Goal: Contribute content: Add original content to the website for others to see

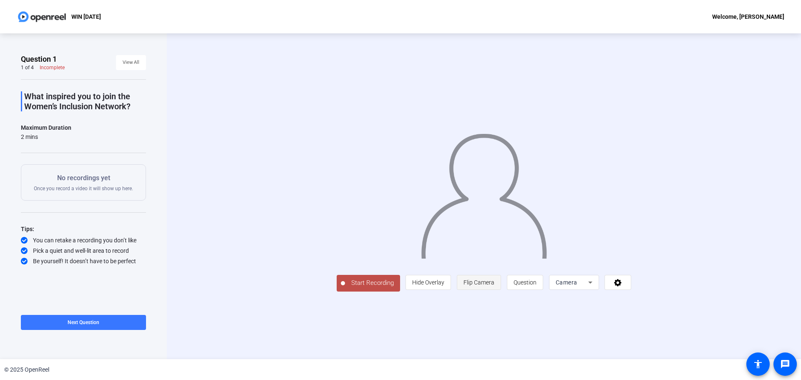
click at [469, 284] on span "Flip Camera" at bounding box center [478, 282] width 31 height 7
click at [588, 283] on icon at bounding box center [590, 282] width 10 height 10
click at [567, 336] on span "Screen And Camera" at bounding box center [573, 336] width 43 height 20
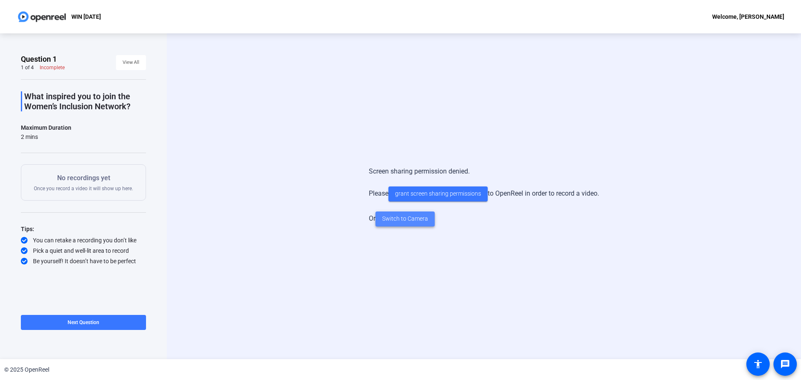
click at [406, 219] on span "Switch to Camera" at bounding box center [405, 218] width 46 height 9
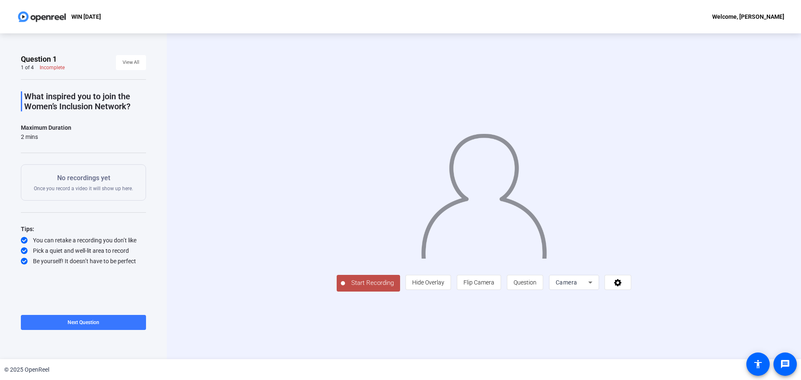
click at [345, 288] on span "Start Recording" at bounding box center [372, 283] width 55 height 10
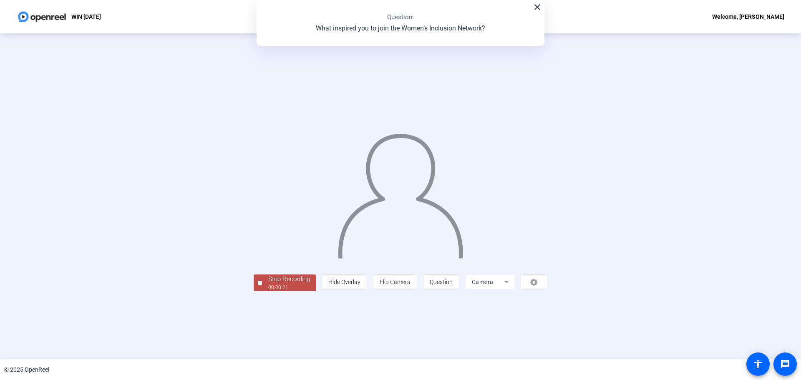
click at [262, 291] on span "Stop Recording 00:00:21" at bounding box center [289, 282] width 54 height 17
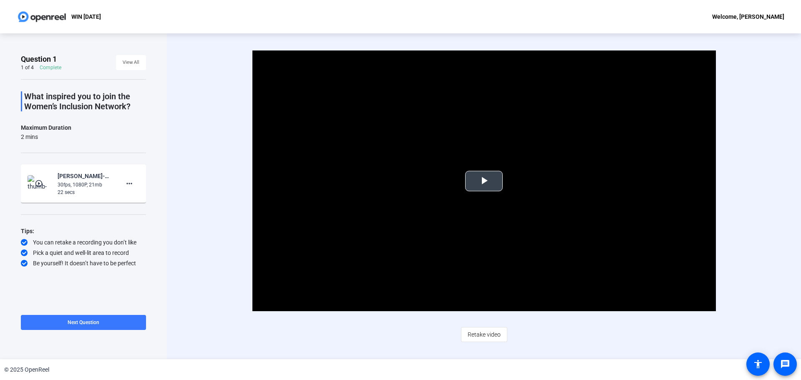
click at [484, 181] on span "Video Player" at bounding box center [484, 181] width 0 height 0
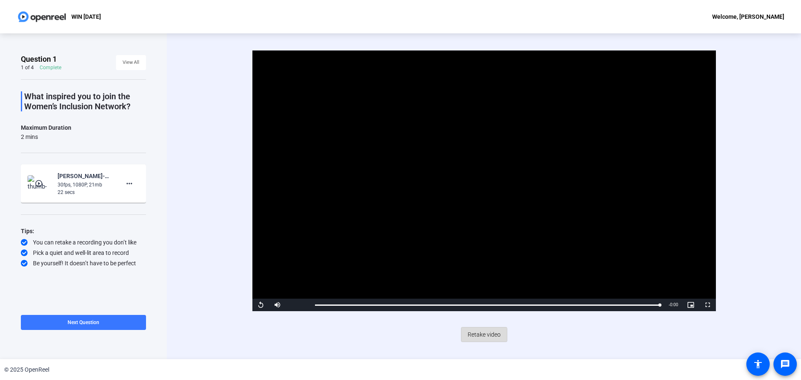
click at [478, 336] on span "Retake video" at bounding box center [483, 334] width 33 height 16
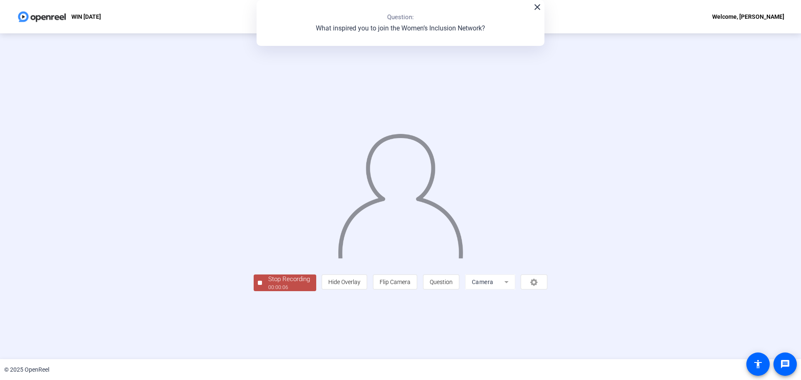
click at [268, 284] on div "Stop Recording" at bounding box center [289, 279] width 42 height 10
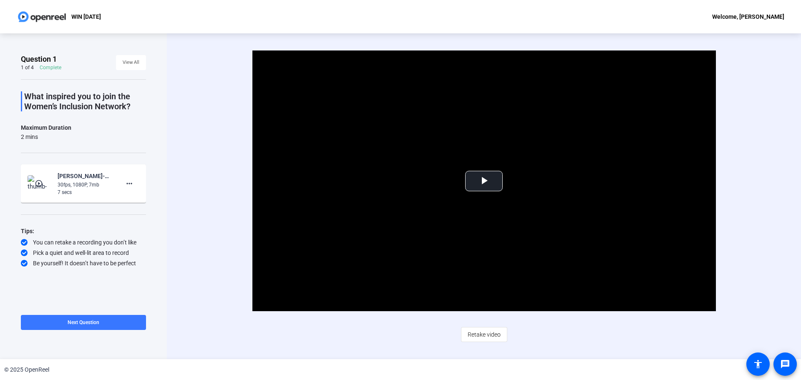
drag, startPoint x: 482, startPoint y: 333, endPoint x: 485, endPoint y: 340, distance: 7.5
click at [485, 340] on span "Retake video" at bounding box center [483, 334] width 33 height 16
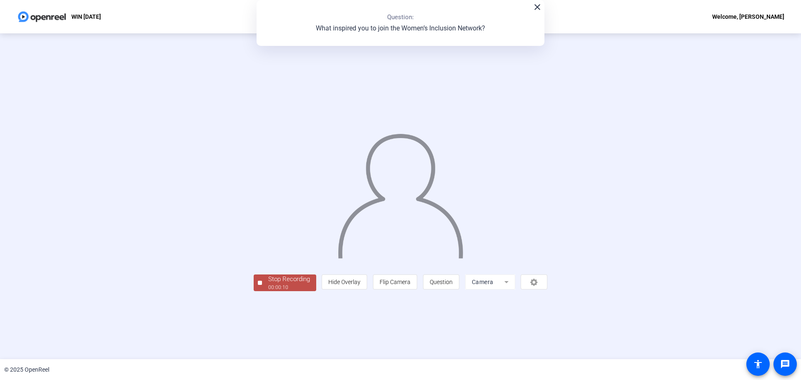
click at [268, 291] on div "00:00:10" at bounding box center [289, 288] width 42 height 8
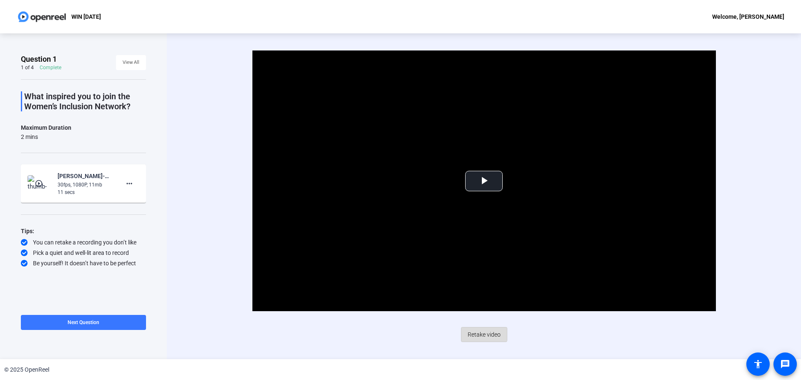
click at [482, 334] on span "Retake video" at bounding box center [483, 334] width 33 height 16
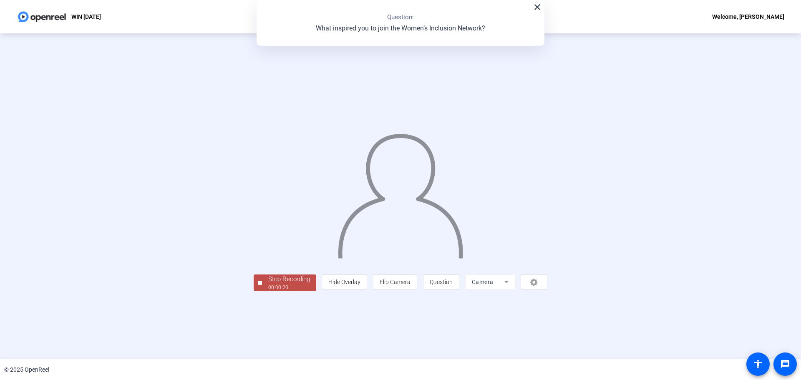
click at [254, 291] on div "Stop Recording 00:00:20 person Hide Overlay flip Flip Camera question_mark Ques…" at bounding box center [401, 282] width 294 height 18
click at [268, 291] on div "00:00:20" at bounding box center [289, 288] width 42 height 8
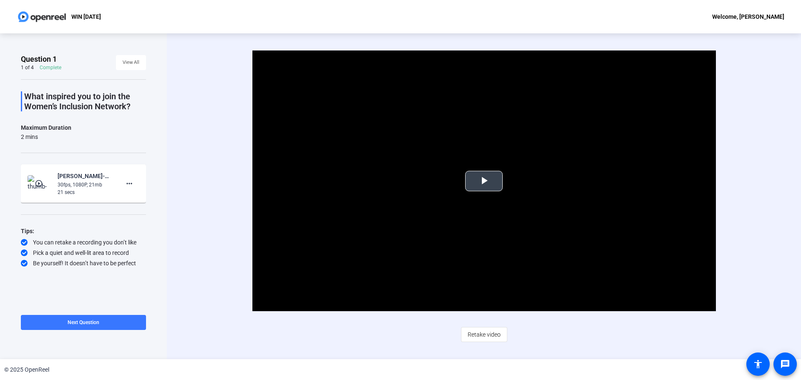
click at [484, 181] on span "Video Player" at bounding box center [484, 181] width 0 height 0
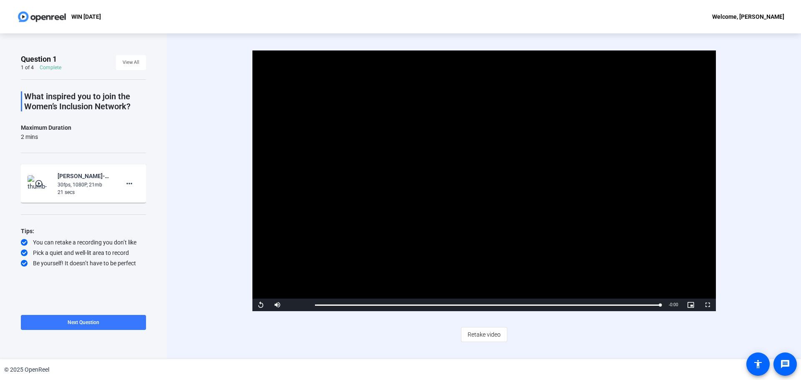
click at [487, 213] on video "Video Player" at bounding box center [483, 180] width 463 height 261
click at [480, 337] on span "Retake video" at bounding box center [483, 334] width 33 height 16
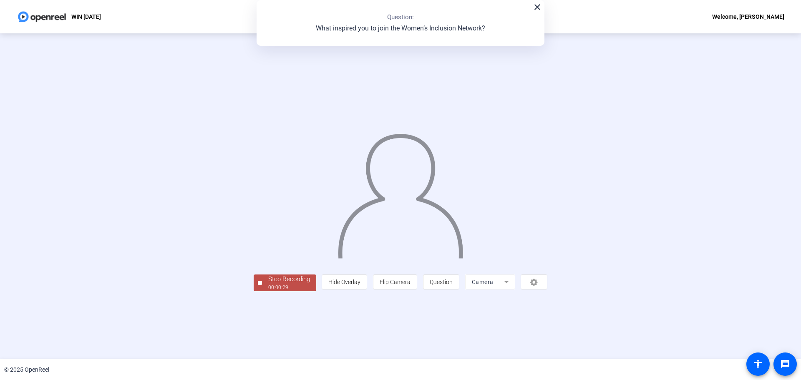
click at [268, 284] on div "Stop Recording" at bounding box center [289, 279] width 42 height 10
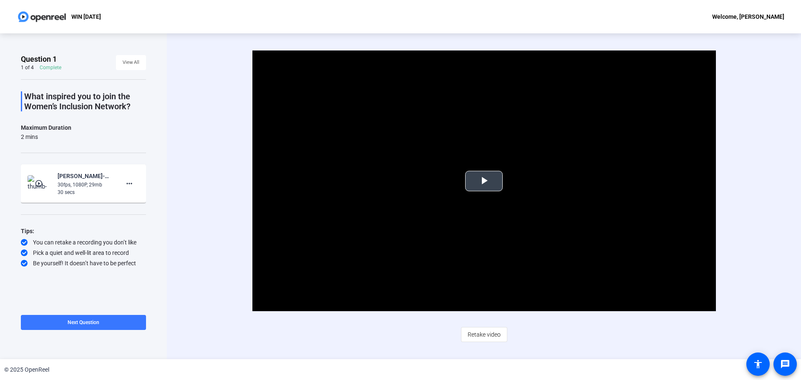
click at [484, 181] on span "Video Player" at bounding box center [484, 181] width 0 height 0
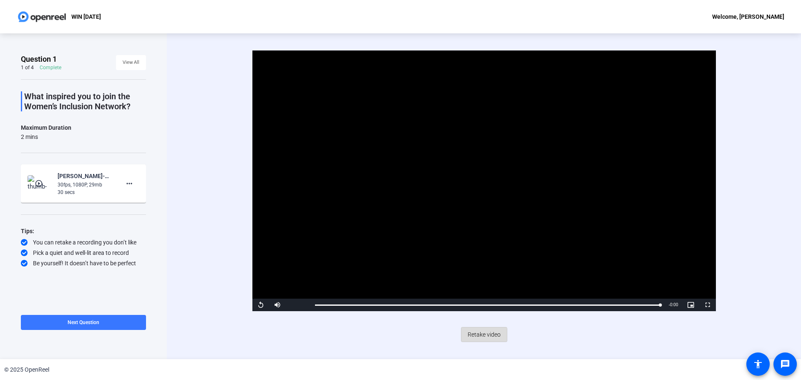
click at [480, 336] on span "Retake video" at bounding box center [483, 334] width 33 height 16
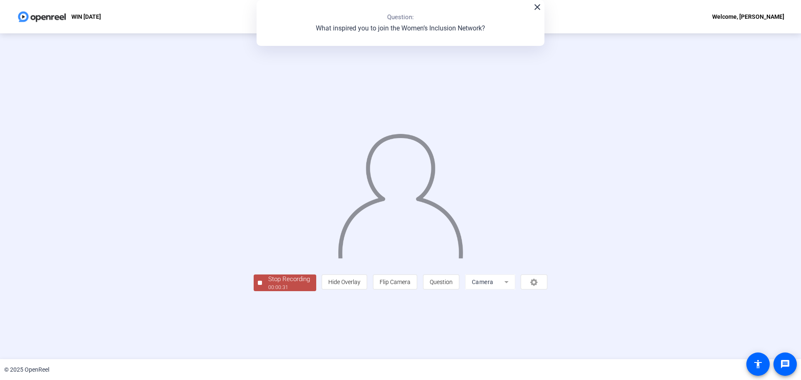
click at [268, 284] on div "Stop Recording" at bounding box center [289, 279] width 42 height 10
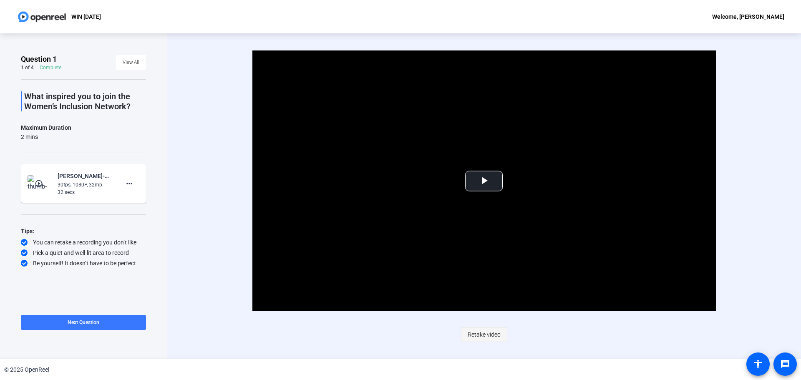
click at [480, 331] on span "Retake video" at bounding box center [483, 334] width 33 height 16
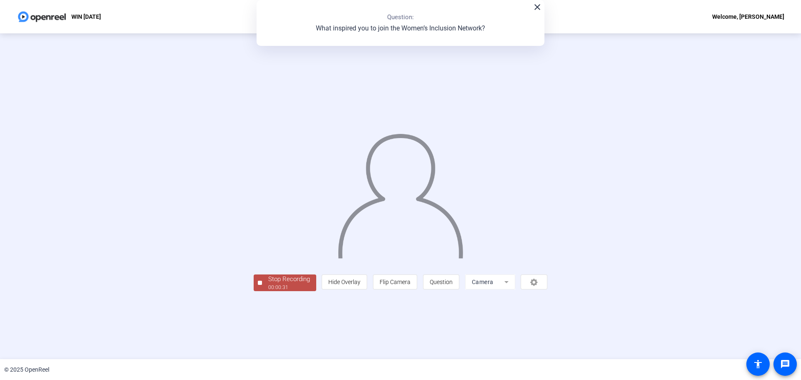
click at [268, 284] on div "Stop Recording" at bounding box center [289, 279] width 42 height 10
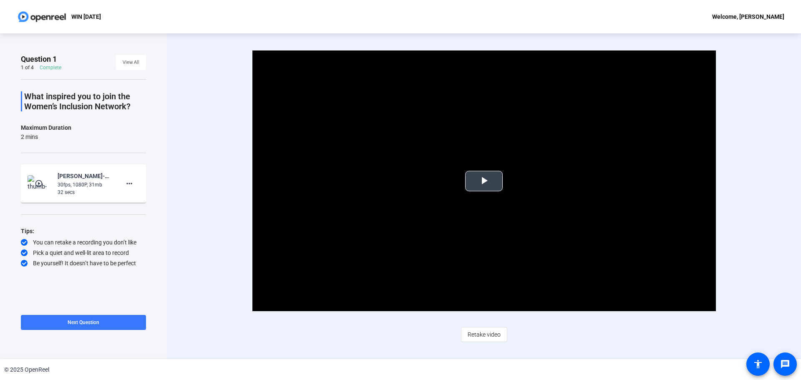
click at [484, 181] on span "Video Player" at bounding box center [484, 181] width 0 height 0
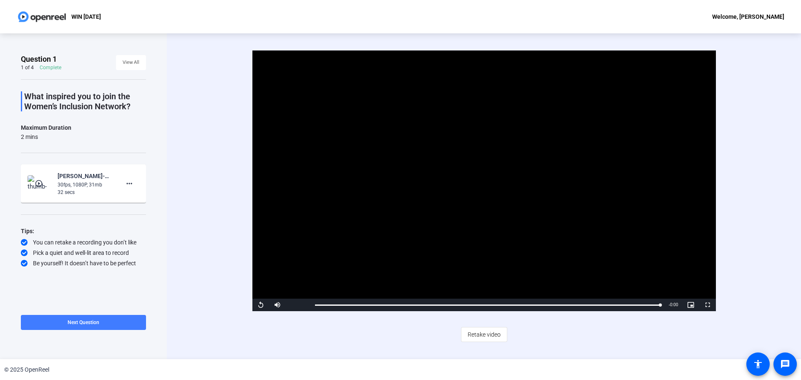
click at [82, 327] on span at bounding box center [83, 322] width 125 height 20
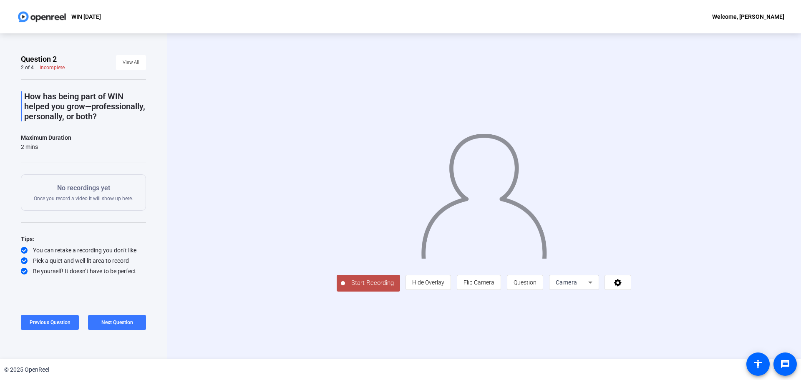
click at [345, 288] on span "Start Recording" at bounding box center [372, 283] width 55 height 10
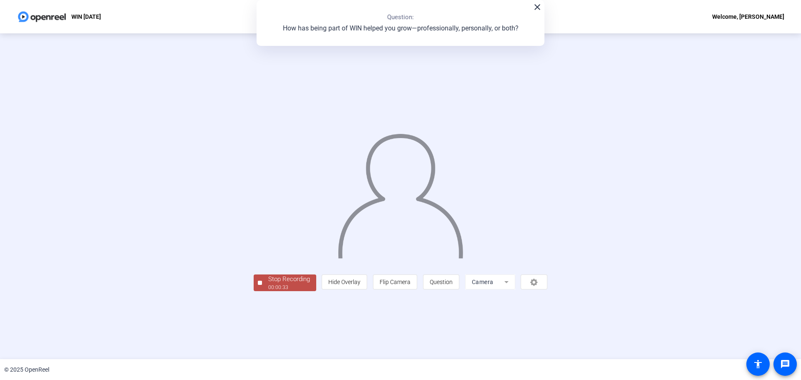
click at [268, 291] on div "00:00:33" at bounding box center [289, 288] width 42 height 8
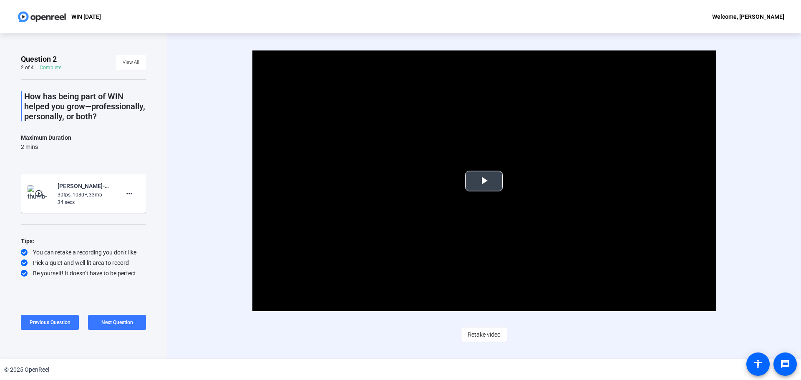
click at [484, 181] on span "Video Player" at bounding box center [484, 181] width 0 height 0
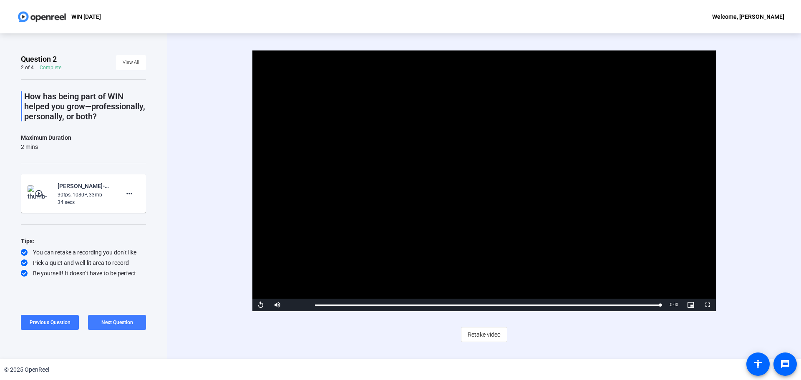
click at [110, 320] on span "Next Question" at bounding box center [117, 322] width 32 height 6
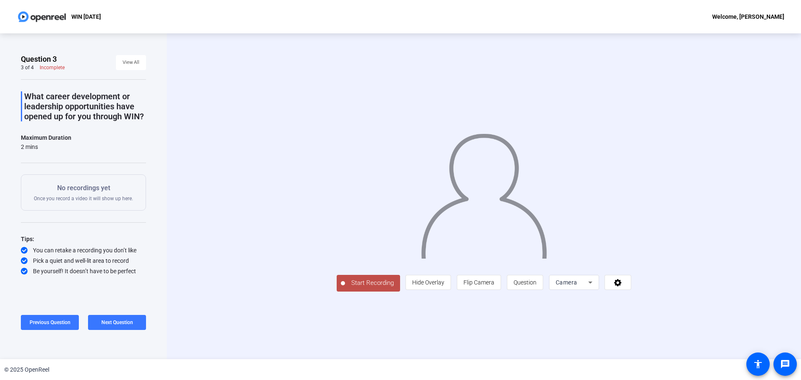
drag, startPoint x: 52, startPoint y: 97, endPoint x: 146, endPoint y: 118, distance: 96.3
click at [146, 118] on div "Question 3 3 of 4 Incomplete View All What career development or leadership opp…" at bounding box center [83, 196] width 167 height 326
click at [147, 133] on div "Question 3 3 of 4 Incomplete View All What career development or leadership opp…" at bounding box center [83, 196] width 167 height 326
click at [345, 288] on span "Start Recording" at bounding box center [372, 283] width 55 height 10
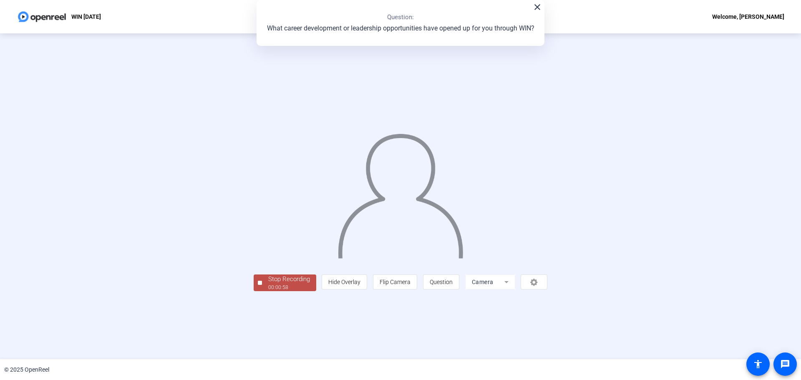
click at [268, 291] on div "00:00:58" at bounding box center [289, 288] width 42 height 8
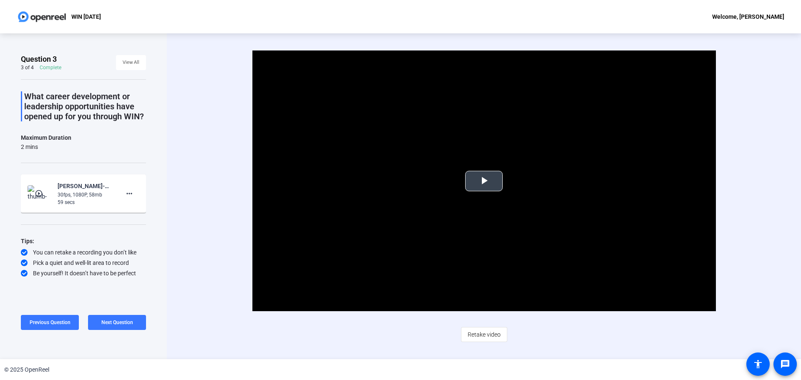
click at [484, 181] on span "Video Player" at bounding box center [484, 181] width 0 height 0
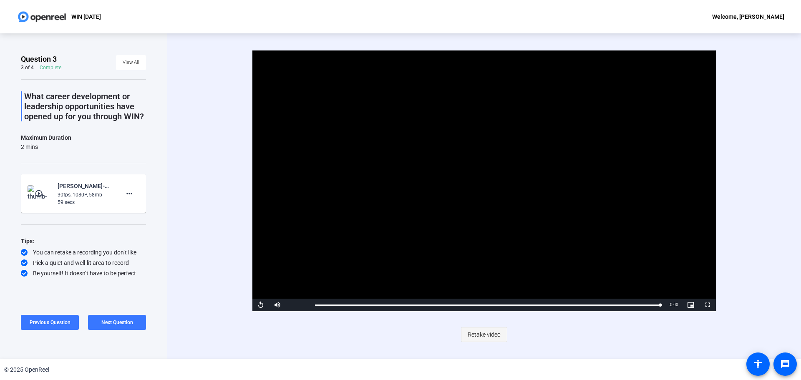
click at [482, 336] on span "Retake video" at bounding box center [483, 334] width 33 height 16
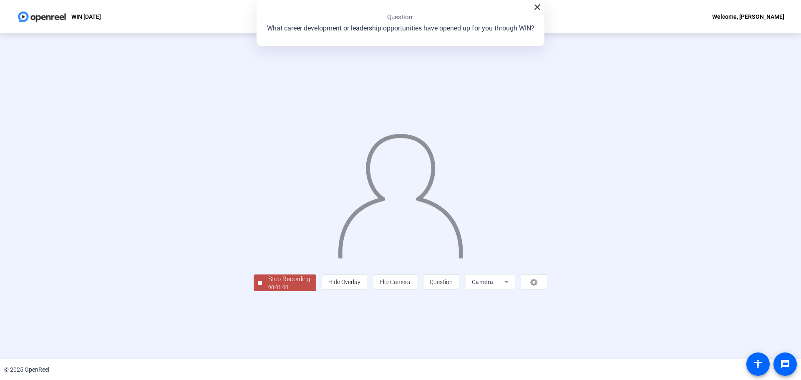
click at [268, 291] on div "00:01:00" at bounding box center [289, 288] width 42 height 8
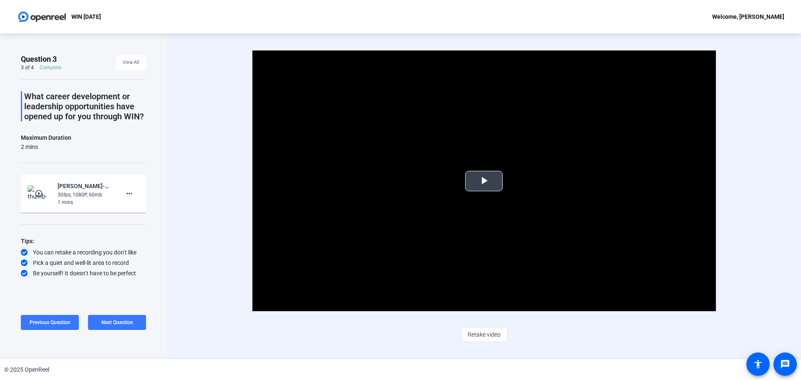
click at [484, 181] on span "Video Player" at bounding box center [484, 181] width 0 height 0
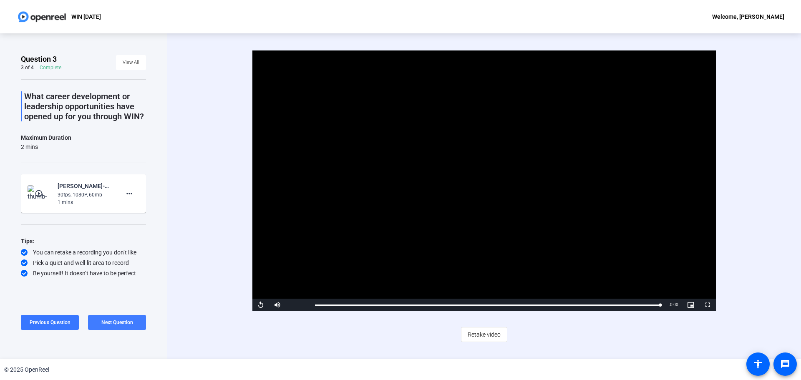
click at [110, 324] on span "Next Question" at bounding box center [117, 322] width 32 height 6
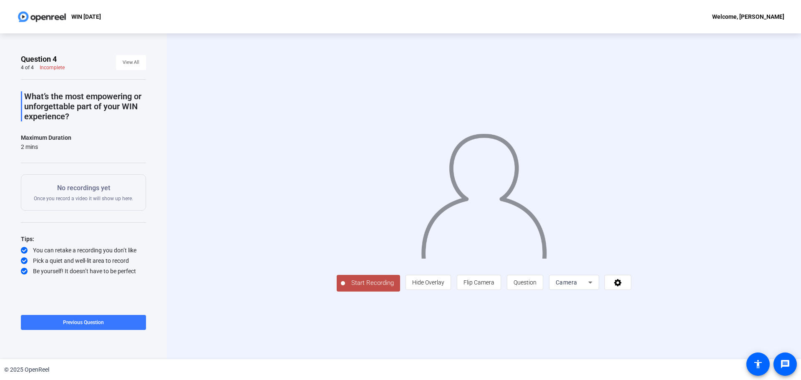
click at [345, 288] on span "Start Recording" at bounding box center [372, 283] width 55 height 10
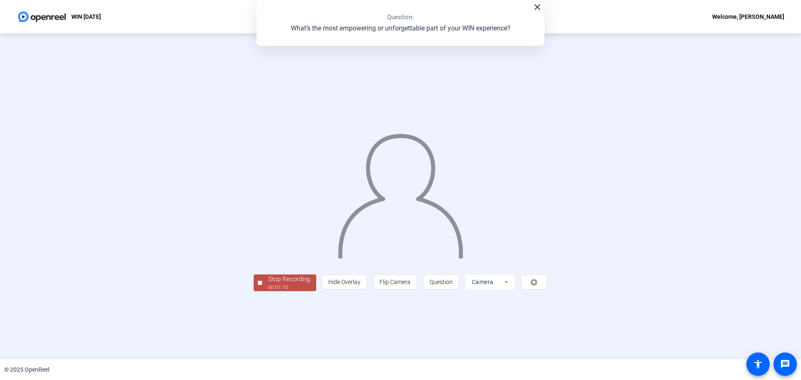
click at [262, 291] on span "Stop Recording 00:01:10" at bounding box center [289, 282] width 54 height 17
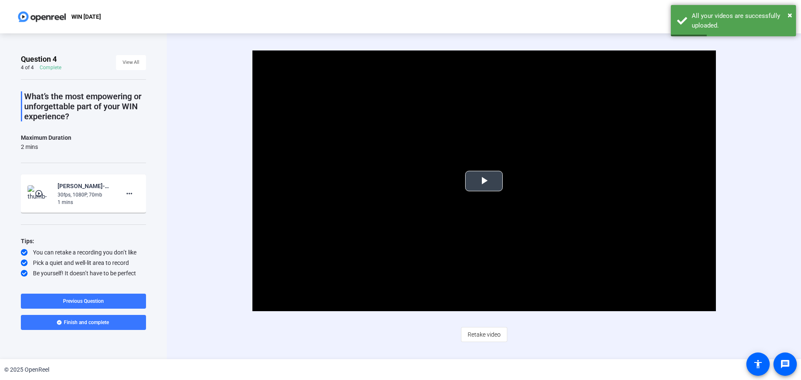
click at [484, 181] on span "Video Player" at bounding box center [484, 181] width 0 height 0
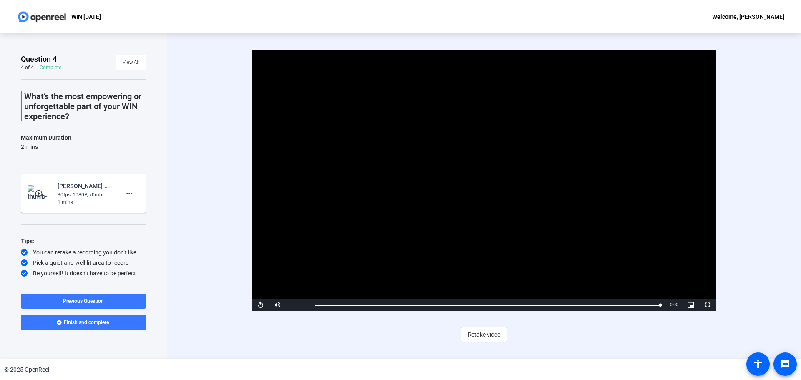
click at [480, 337] on span "Retake video" at bounding box center [483, 334] width 33 height 16
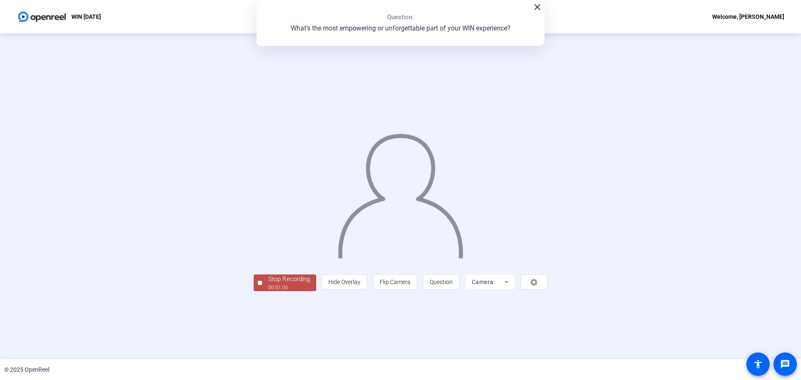
click at [268, 291] on div "00:01:06" at bounding box center [289, 288] width 42 height 8
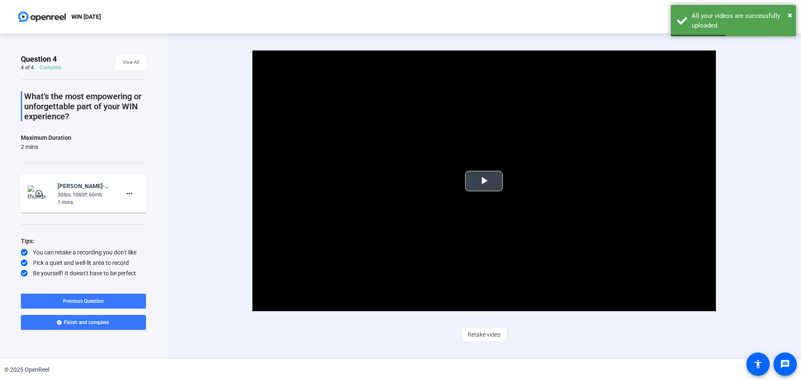
click at [484, 181] on span "Video Player" at bounding box center [484, 181] width 0 height 0
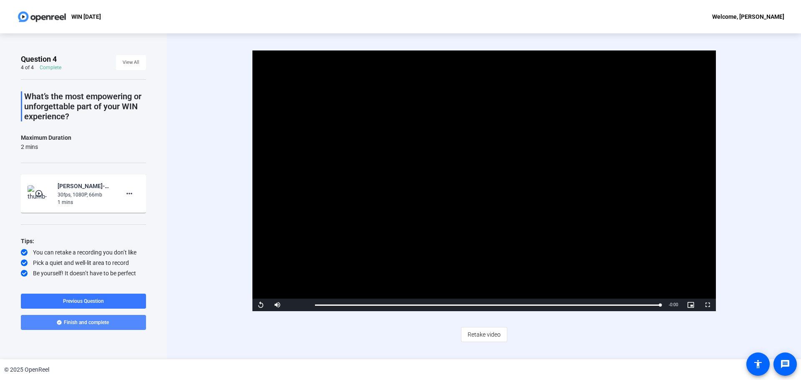
click at [92, 323] on span "Finish and complete" at bounding box center [86, 322] width 45 height 7
